Goal: Information Seeking & Learning: Learn about a topic

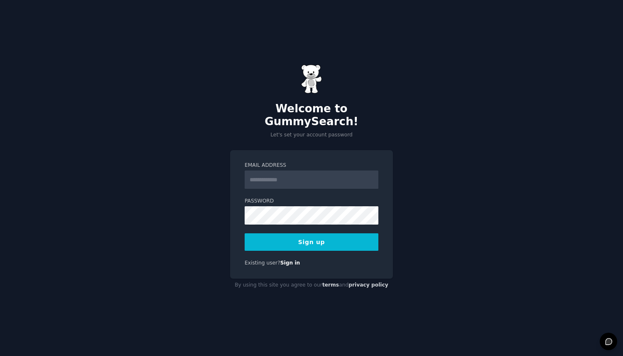
click at [282, 172] on input "Email Address" at bounding box center [312, 179] width 134 height 18
type input "**********"
click at [350, 233] on button "Sign up" at bounding box center [312, 241] width 134 height 17
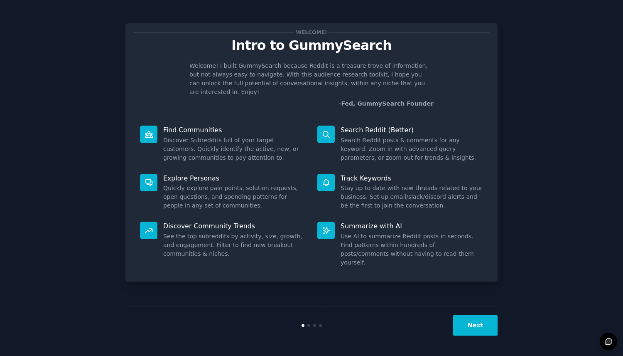
click at [478, 334] on button "Next" at bounding box center [475, 325] width 44 height 20
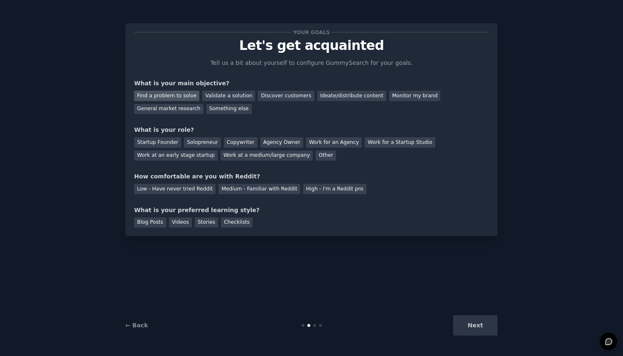
click at [165, 95] on div "Find a problem to solve" at bounding box center [166, 96] width 65 height 10
click at [334, 92] on div "Ideate/distribute content" at bounding box center [352, 96] width 69 height 10
click at [236, 94] on div "Validate a solution" at bounding box center [228, 96] width 53 height 10
click at [180, 90] on div "Find a problem to solve Validate a solution Discover customers Ideate/distribut…" at bounding box center [311, 101] width 355 height 26
click at [176, 94] on div "Find a problem to solve" at bounding box center [166, 96] width 65 height 10
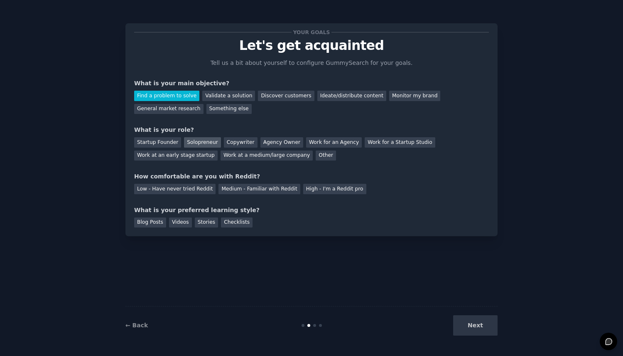
click at [205, 145] on div "Solopreneur" at bounding box center [202, 142] width 37 height 10
click at [191, 185] on div "Low - Have never tried Reddit" at bounding box center [174, 189] width 81 height 10
click at [249, 190] on div "Medium - Familiar with Reddit" at bounding box center [259, 189] width 81 height 10
click at [200, 223] on div "Stories" at bounding box center [206, 222] width 23 height 10
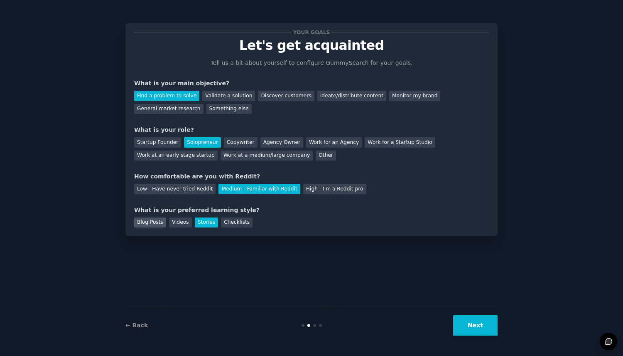
click at [156, 221] on div "Blog Posts" at bounding box center [150, 222] width 32 height 10
click at [184, 224] on div "Videos" at bounding box center [180, 222] width 23 height 10
click at [470, 332] on button "Next" at bounding box center [475, 325] width 44 height 20
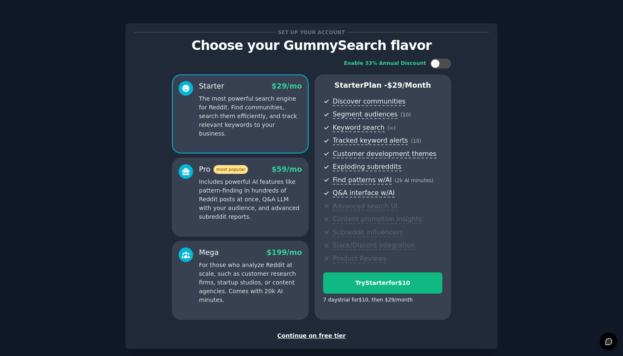
click at [319, 336] on div "Continue on free tier" at bounding box center [311, 335] width 355 height 9
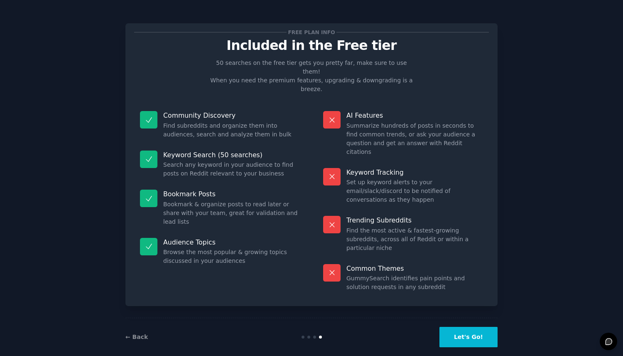
click at [470, 332] on button "Let's Go!" at bounding box center [469, 337] width 58 height 20
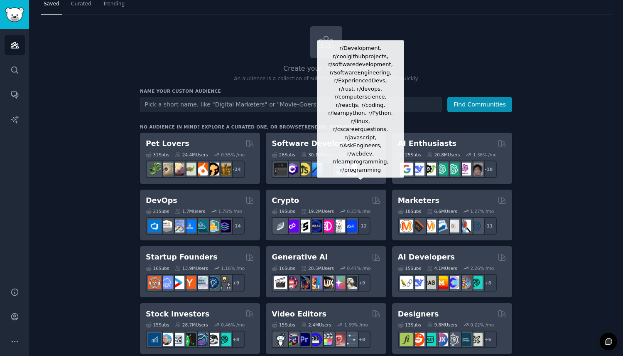
scroll to position [29, 0]
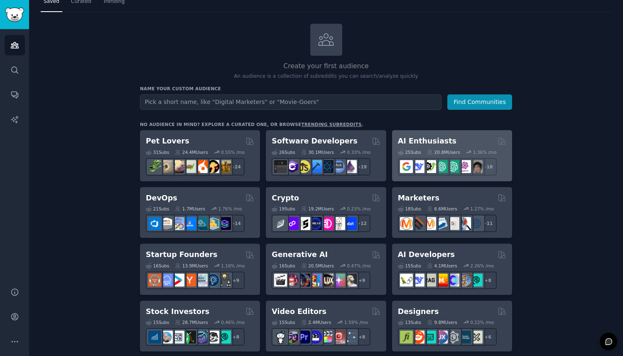
click at [459, 143] on div "AI Enthusiasts Curated by GummySearch" at bounding box center [452, 141] width 108 height 10
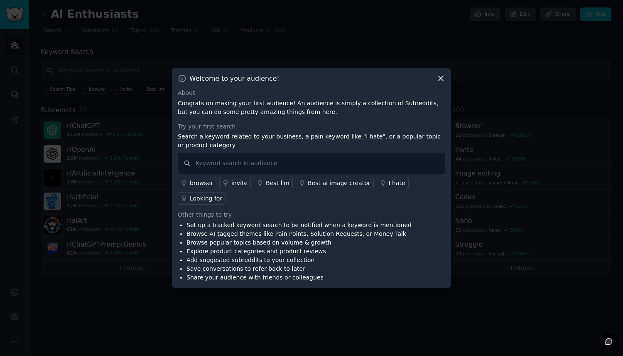
click at [442, 77] on icon at bounding box center [441, 78] width 5 height 5
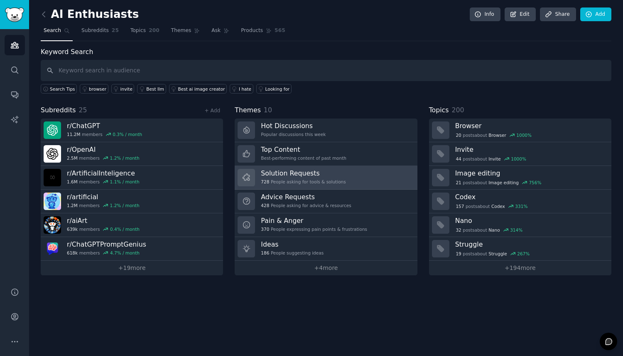
click at [305, 171] on h3 "Solution Requests" at bounding box center [303, 173] width 85 height 9
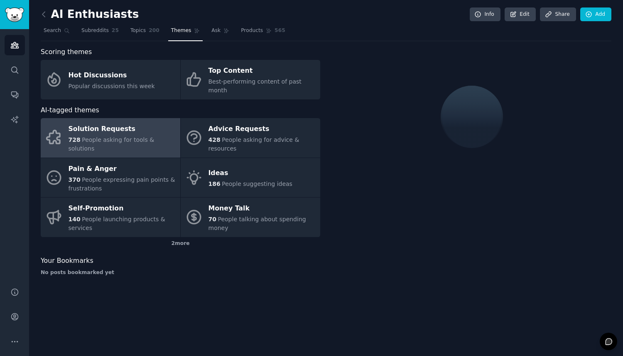
click at [136, 136] on span "People asking for tools & solutions" at bounding box center [112, 143] width 86 height 15
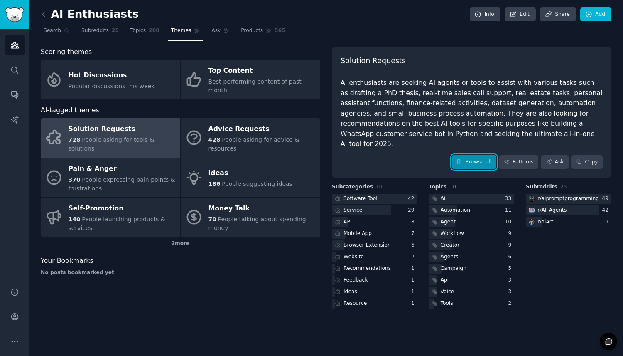
click at [465, 155] on link "Browse all" at bounding box center [474, 162] width 44 height 14
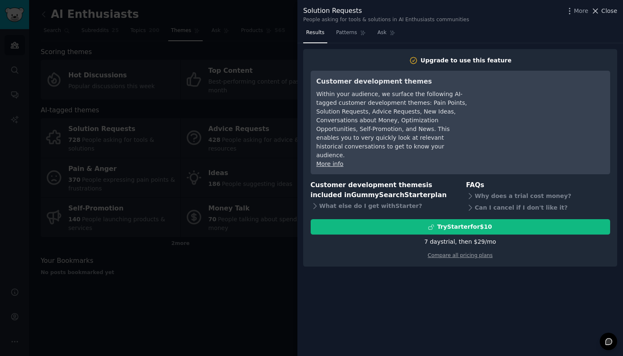
click at [598, 10] on icon at bounding box center [596, 11] width 5 height 5
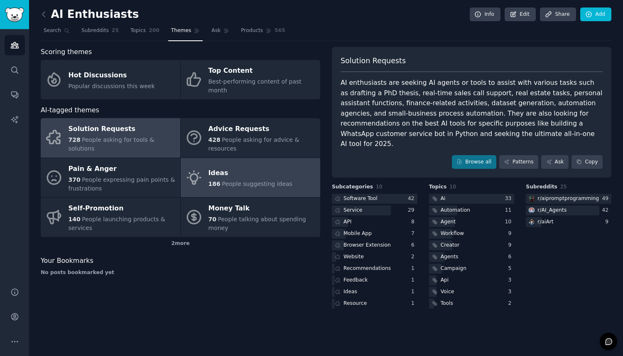
click at [278, 158] on link "Ideas 186 People suggesting ideas" at bounding box center [251, 177] width 140 height 39
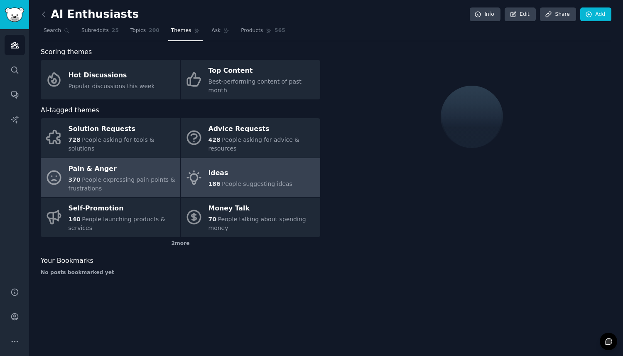
click at [150, 175] on div "370 People expressing pain points & frustrations" at bounding box center [123, 183] width 108 height 17
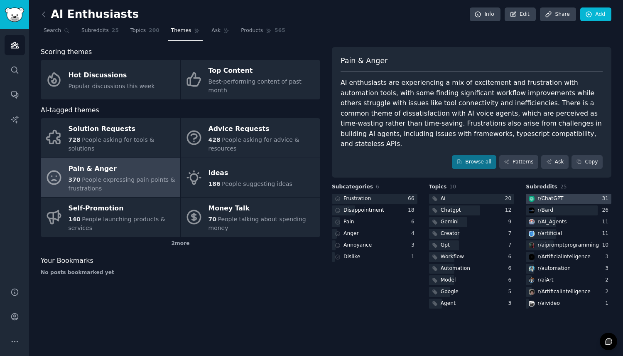
click at [567, 194] on div at bounding box center [569, 199] width 86 height 10
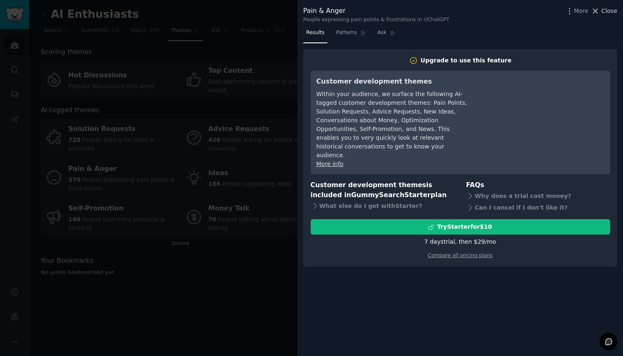
click at [602, 12] on button "Close" at bounding box center [604, 11] width 26 height 9
